Goal: Transaction & Acquisition: Purchase product/service

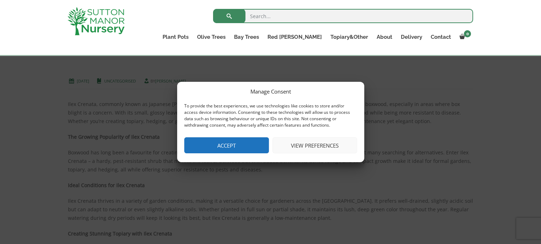
click at [213, 146] on button "Accept" at bounding box center [226, 145] width 85 height 16
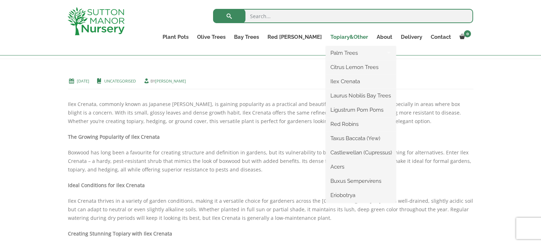
click at [343, 39] on link "Topiary&Other" at bounding box center [349, 37] width 46 height 10
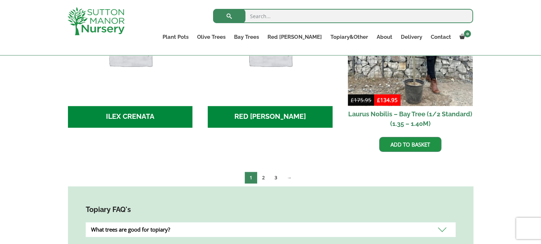
scroll to position [353, 0]
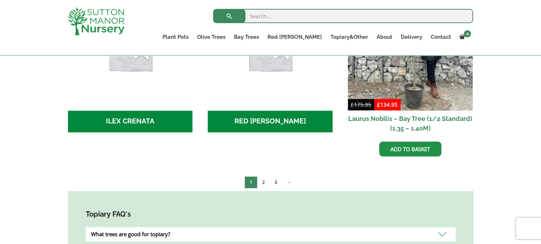
click at [112, 119] on h2 "ILEX CRENATA (4)" at bounding box center [130, 122] width 125 height 22
